Goal: Information Seeking & Learning: Learn about a topic

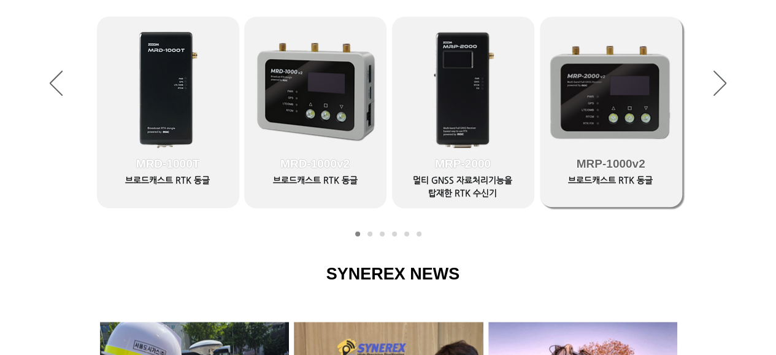
scroll to position [513, 0]
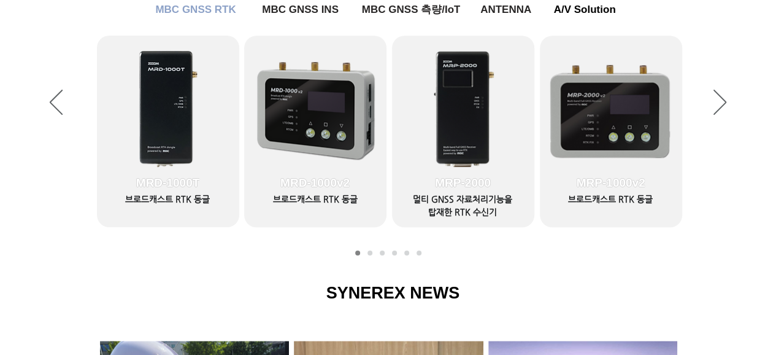
click at [716, 81] on div "슬라이드쇼" at bounding box center [388, 102] width 776 height 331
click at [716, 90] on icon "다음" at bounding box center [719, 102] width 13 height 25
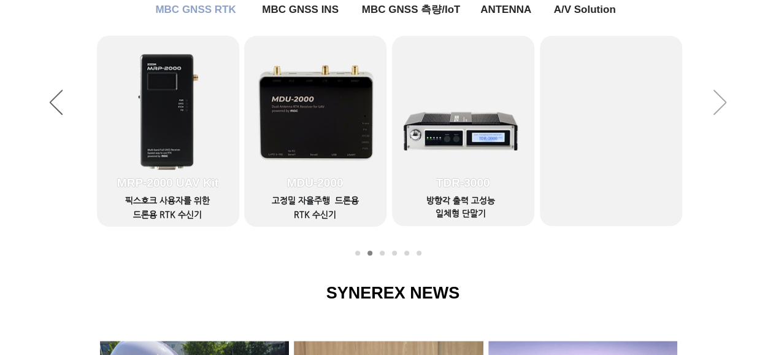
click at [715, 96] on icon "다음" at bounding box center [719, 102] width 13 height 25
click at [59, 106] on icon "이전" at bounding box center [56, 102] width 13 height 25
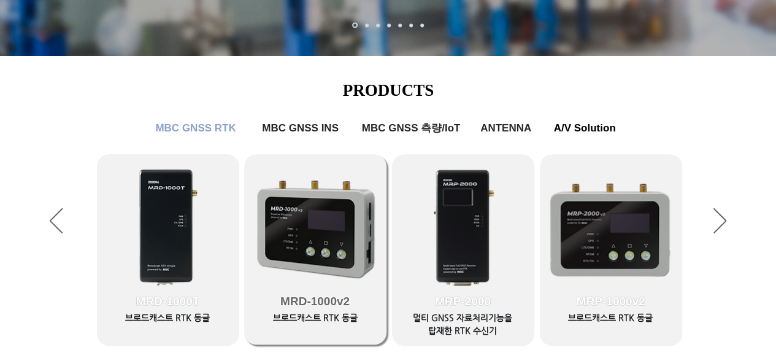
scroll to position [391, 0]
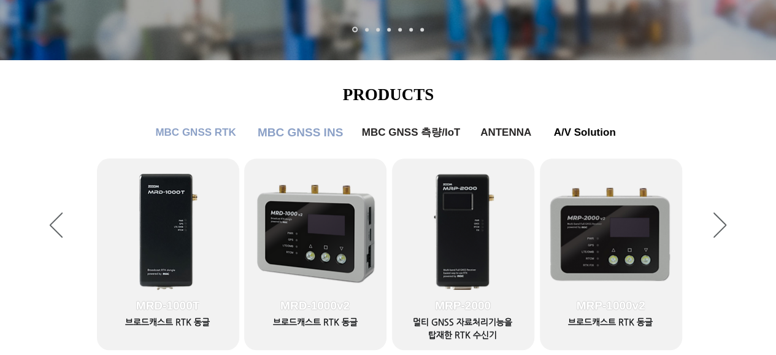
click at [290, 126] on span "MBC GNSS INS" at bounding box center [300, 132] width 85 height 13
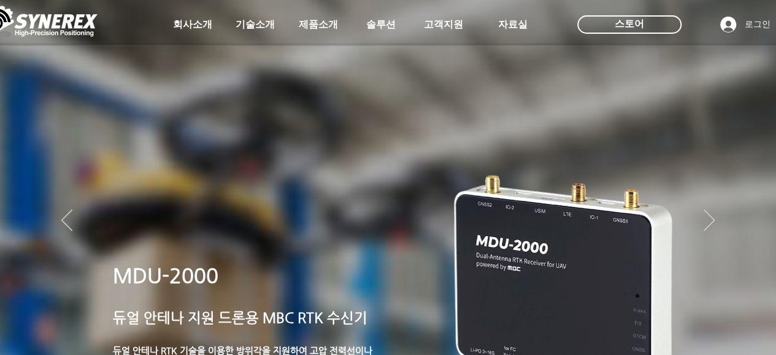
scroll to position [391, 0]
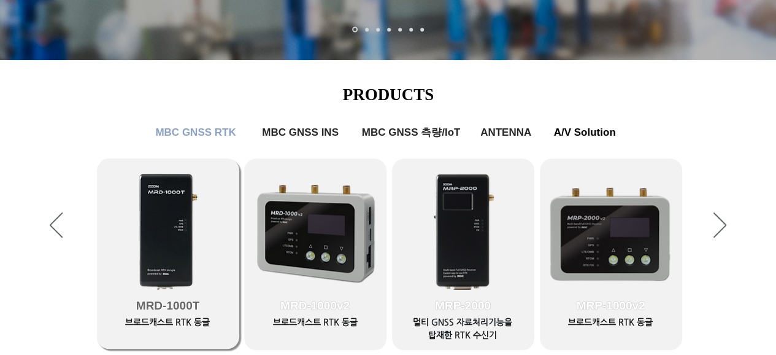
click at [180, 212] on link "MRD-1000T" at bounding box center [168, 253] width 142 height 190
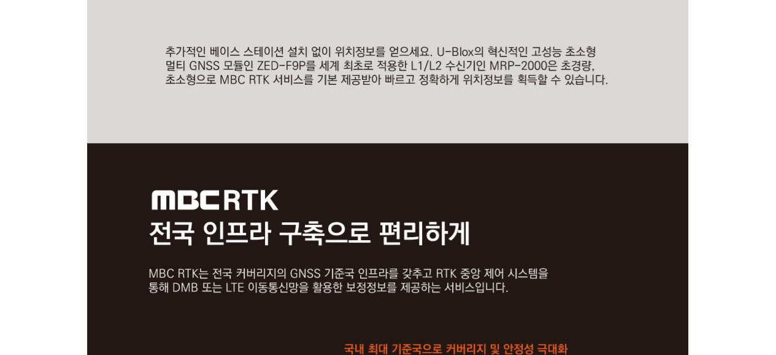
scroll to position [1104, 0]
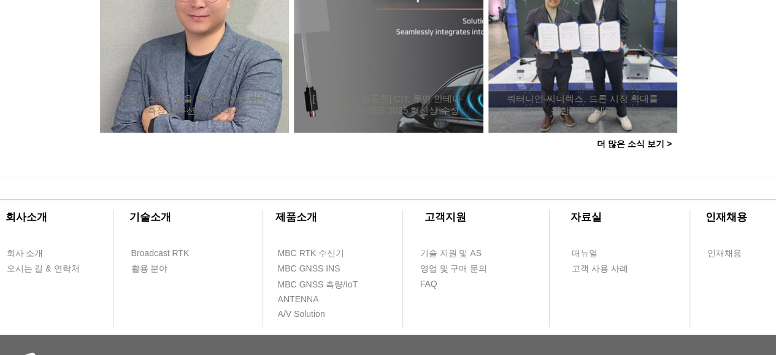
scroll to position [391, 0]
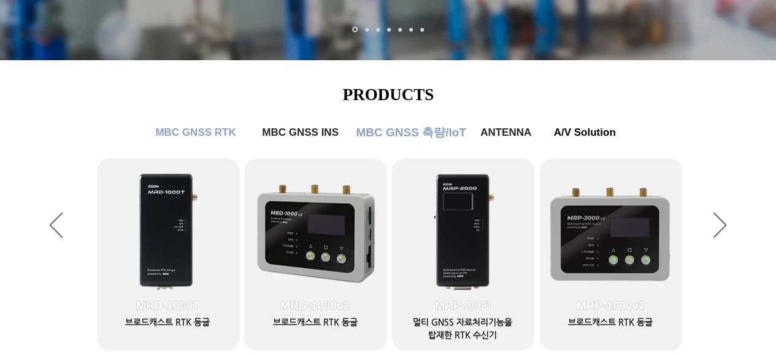
click at [444, 133] on span "MBC GNSS 측량/IoT" at bounding box center [411, 133] width 110 height 16
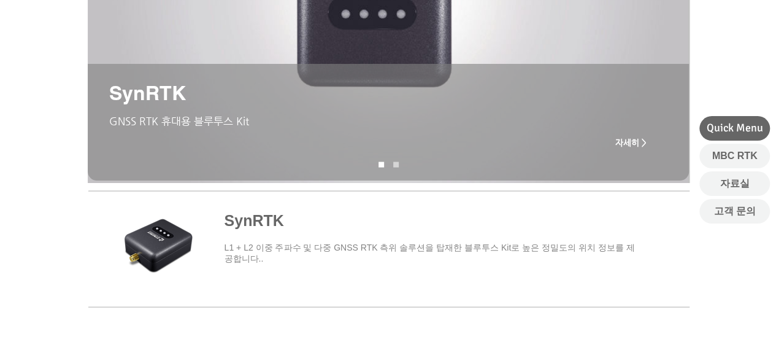
scroll to position [245, 0]
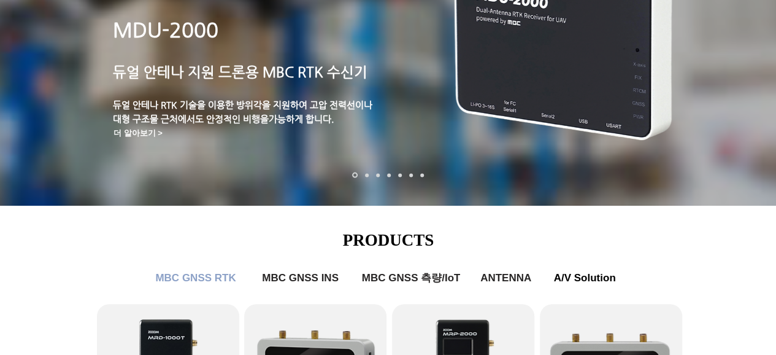
scroll to position [391, 0]
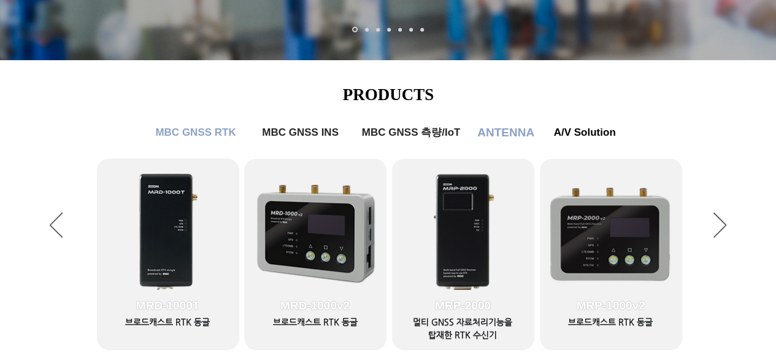
click at [494, 129] on span "ANTENNA" at bounding box center [505, 132] width 57 height 13
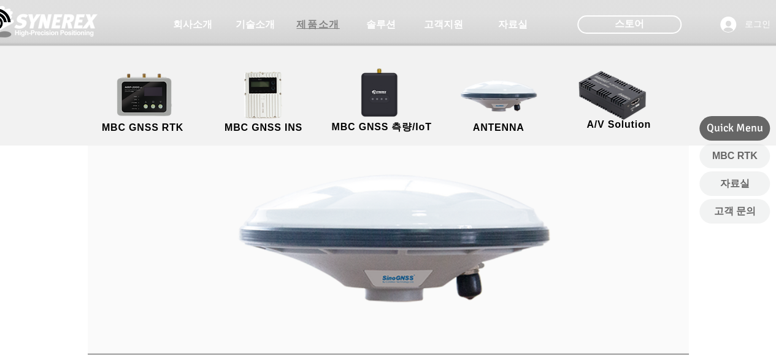
click at [314, 23] on span "제품소개" at bounding box center [317, 24] width 43 height 13
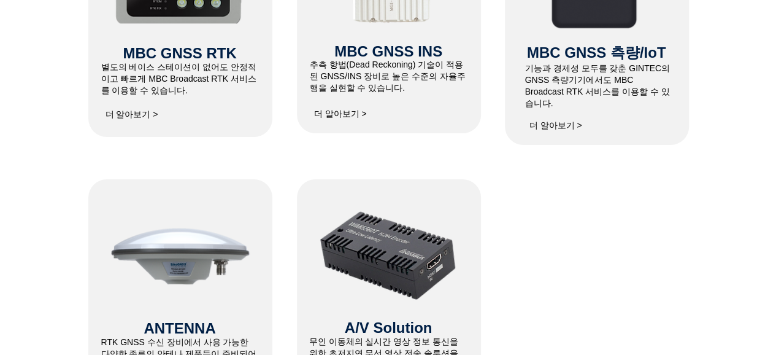
scroll to position [613, 0]
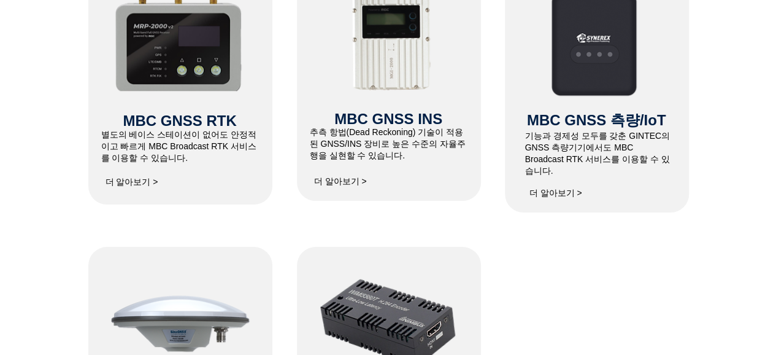
click at [227, 117] on span "MBC GNSS RTK" at bounding box center [179, 120] width 113 height 17
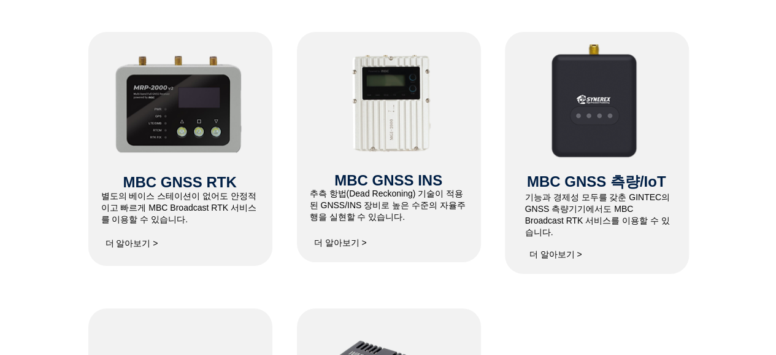
click at [362, 93] on img at bounding box center [392, 105] width 113 height 106
click at [347, 239] on span "더 알아보기 >" at bounding box center [340, 242] width 53 height 11
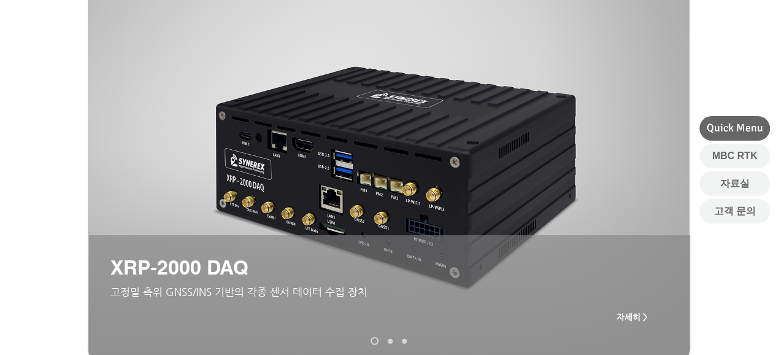
scroll to position [245, 0]
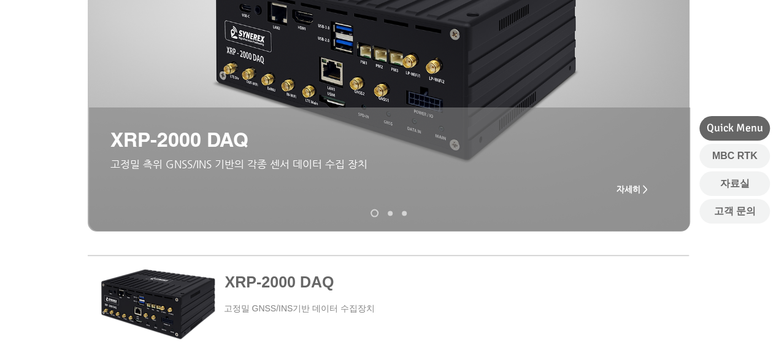
click at [385, 213] on nav "슬라이드" at bounding box center [388, 213] width 45 height 8
click at [388, 214] on link "XRP-2000" at bounding box center [390, 212] width 5 height 5
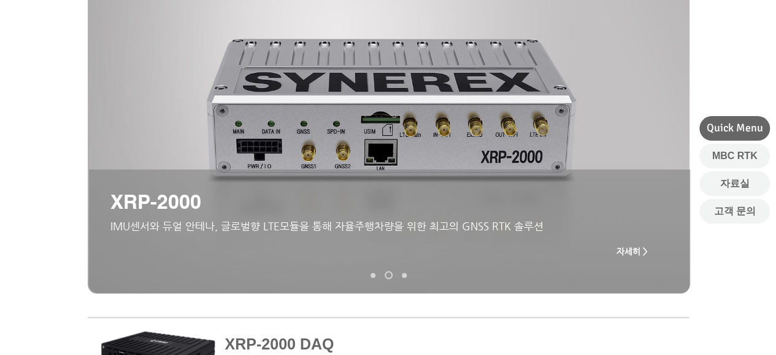
click at [405, 273] on link "MGI-2000" at bounding box center [404, 274] width 5 height 5
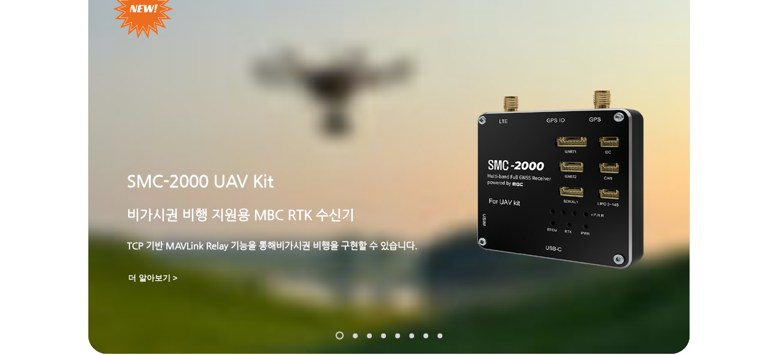
scroll to position [552, 0]
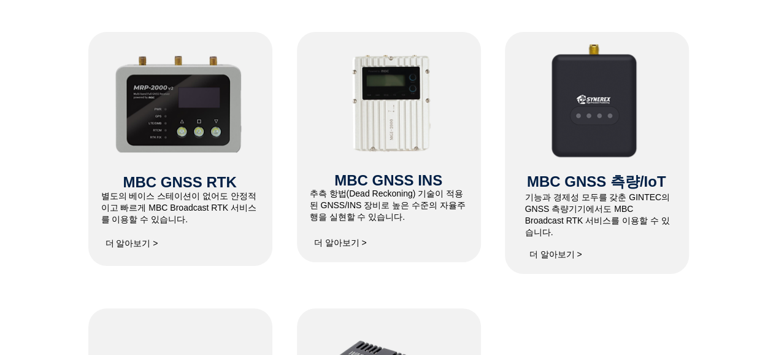
click at [225, 192] on span "​별도의 베이스 스테이션이 없어도 안정적이고 빠르게 MBC Broadcast RTK 서비스를 이용할 수 있습니다." at bounding box center [179, 207] width 156 height 33
click at [222, 189] on span "MBC GNSS RTK" at bounding box center [179, 182] width 113 height 17
click at [219, 186] on span "MBC GNSS RTK" at bounding box center [179, 182] width 113 height 17
click at [212, 179] on span "MBC GNSS RTK" at bounding box center [179, 182] width 113 height 17
click at [153, 120] on img at bounding box center [179, 102] width 131 height 100
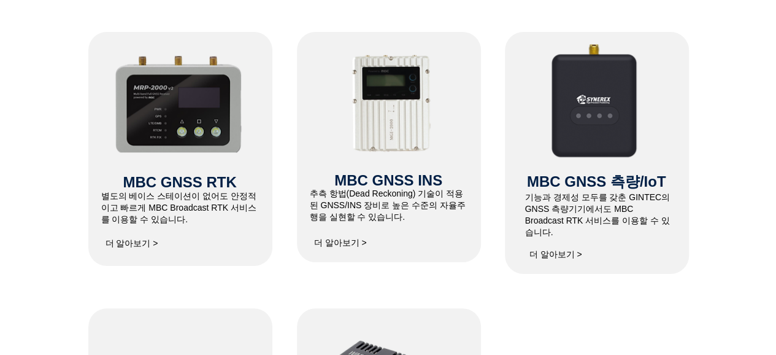
scroll to position [613, 0]
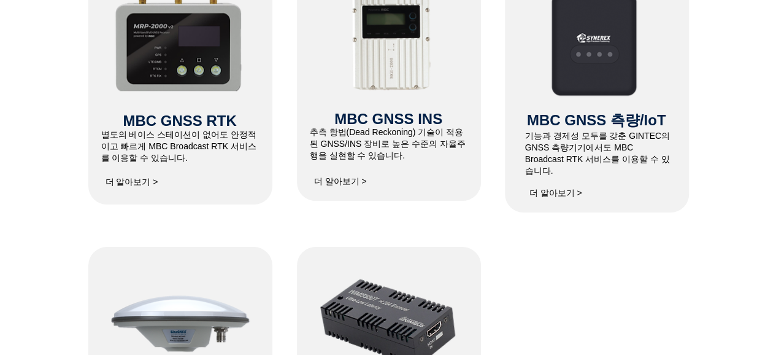
click at [137, 184] on span "더 알아보기 >" at bounding box center [132, 182] width 53 height 11
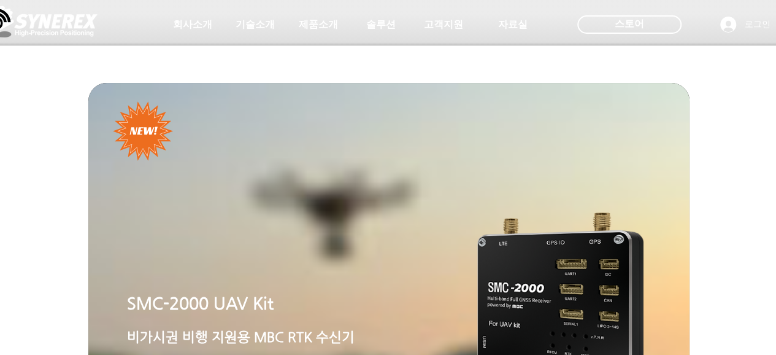
scroll to position [613, 0]
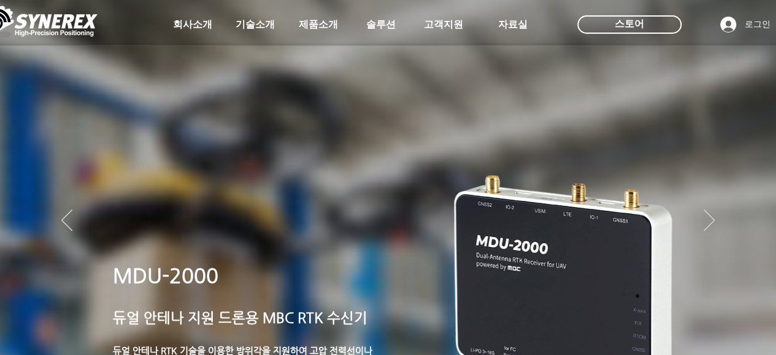
scroll to position [391, 0]
